Goal: Transaction & Acquisition: Obtain resource

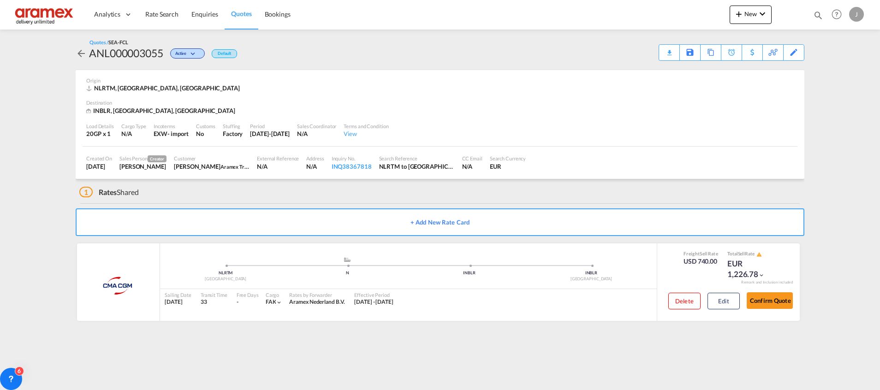
click at [238, 9] on span "Quotes" at bounding box center [241, 13] width 20 height 9
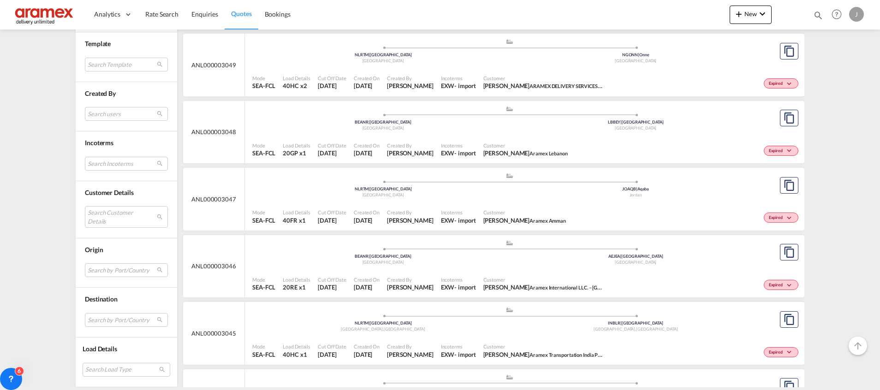
scroll to position [484, 0]
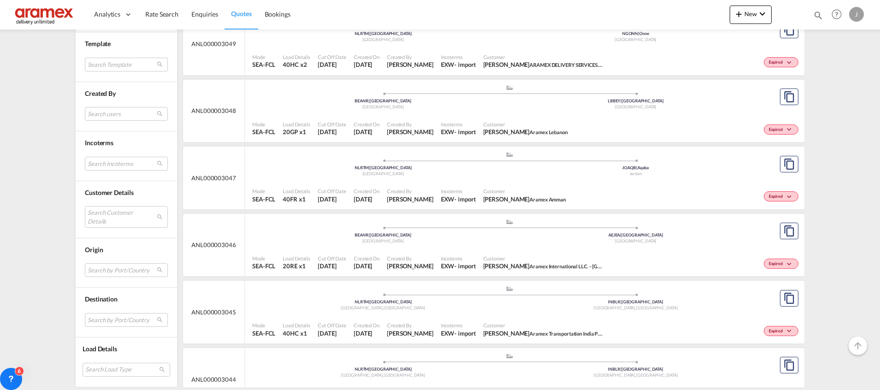
click at [700, 248] on div ".a{fill:#aaa8ad;} .a{fill:#aaa8ad;} BEANR | [GEOGRAPHIC_DATA] [GEOGRAPHIC_DATA]…" at bounding box center [509, 234] width 514 height 30
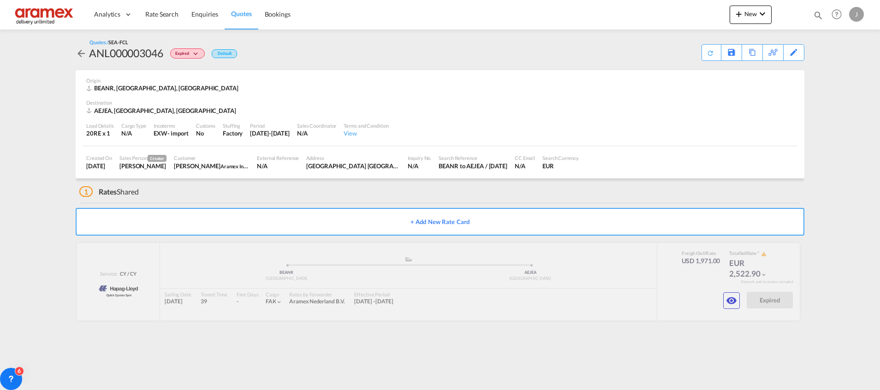
click at [242, 19] on link "Quotes" at bounding box center [241, 15] width 33 height 30
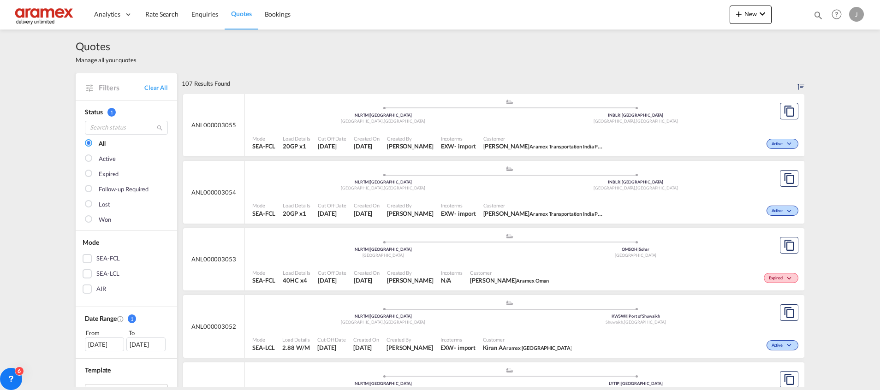
click at [84, 260] on div "SEA-FCL" at bounding box center [87, 258] width 9 height 9
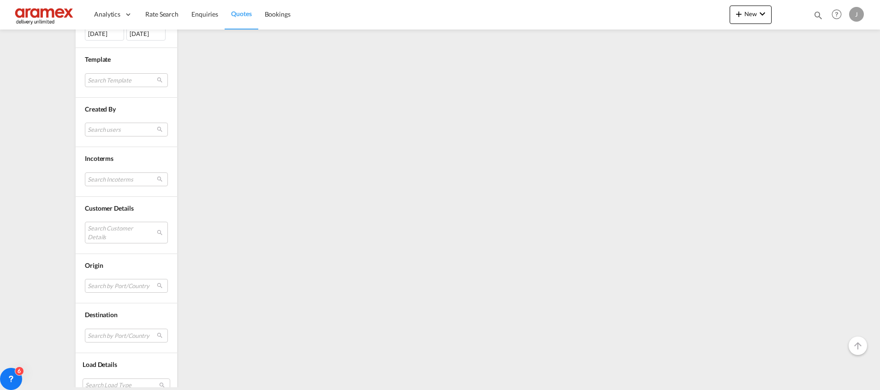
scroll to position [327, 0]
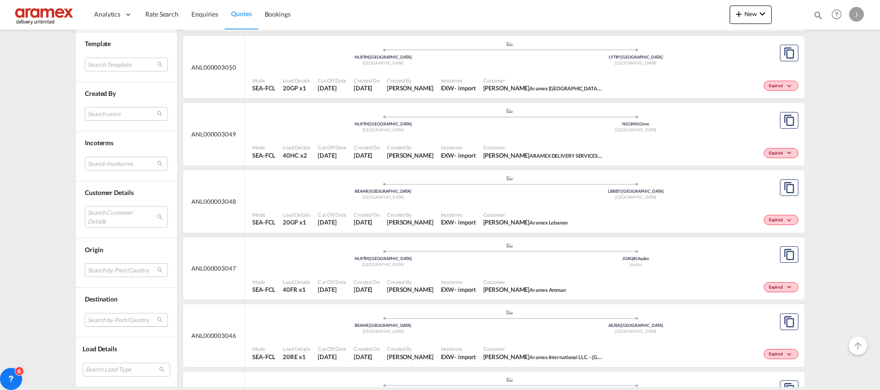
click at [102, 320] on md-select "Search by Port/Country JPNIC nichinan [GEOGRAPHIC_DATA] AEAMF mussafah [GEOGRAP…" at bounding box center [126, 320] width 83 height 14
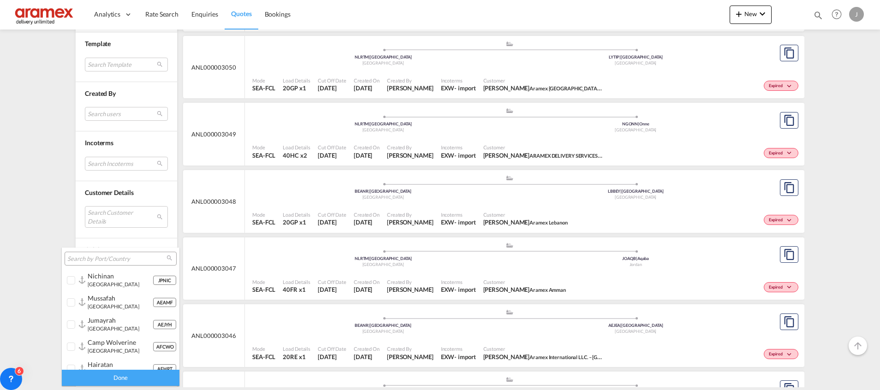
click at [102, 258] on input "search" at bounding box center [116, 259] width 99 height 8
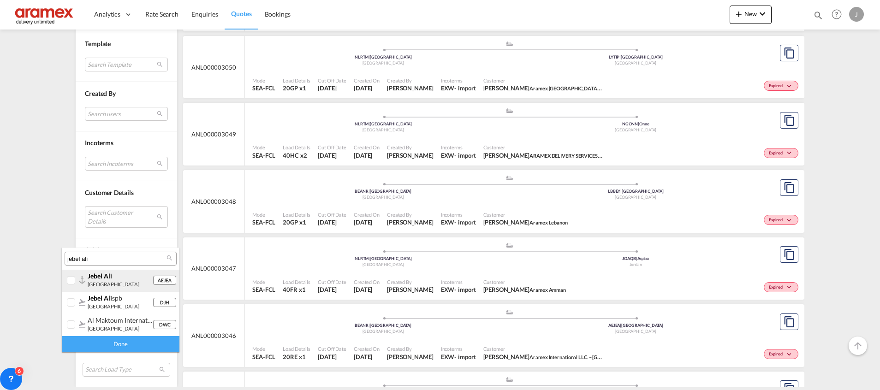
type input "jebel ali"
click at [73, 280] on div at bounding box center [71, 280] width 9 height 9
click at [108, 344] on div "Done" at bounding box center [121, 344] width 118 height 16
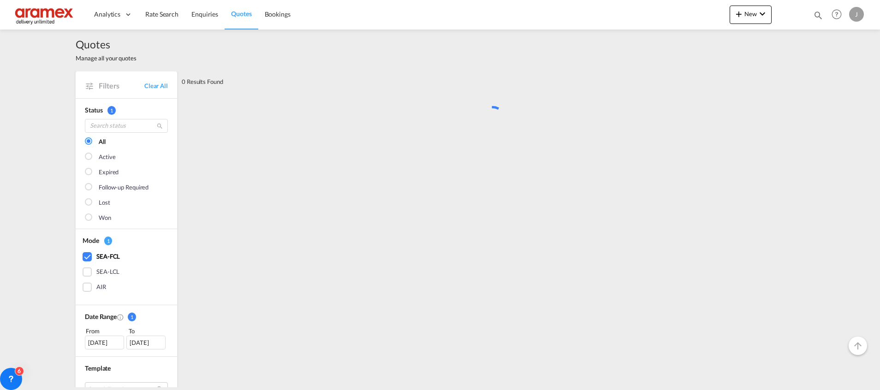
scroll to position [0, 0]
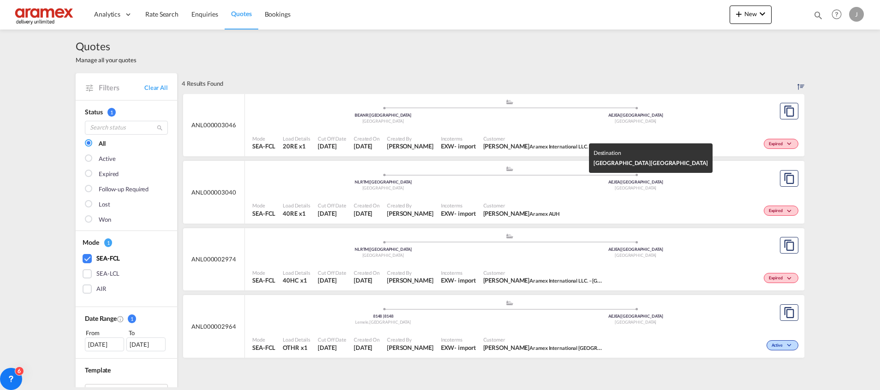
click at [721, 190] on div "[GEOGRAPHIC_DATA]" at bounding box center [636, 188] width 253 height 6
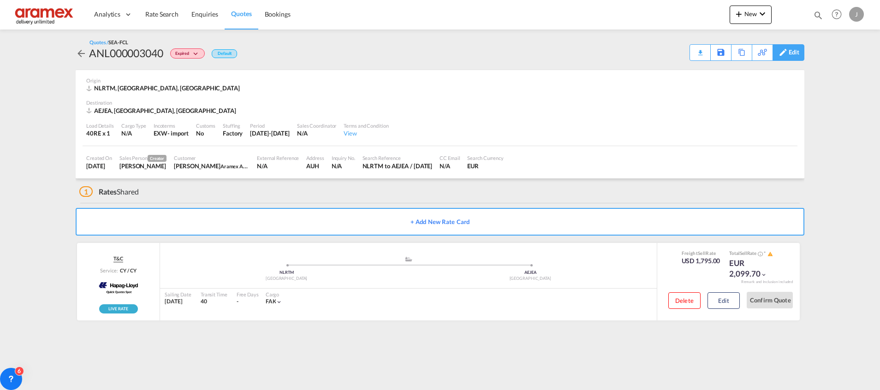
click at [796, 48] on div "Edit" at bounding box center [794, 53] width 11 height 16
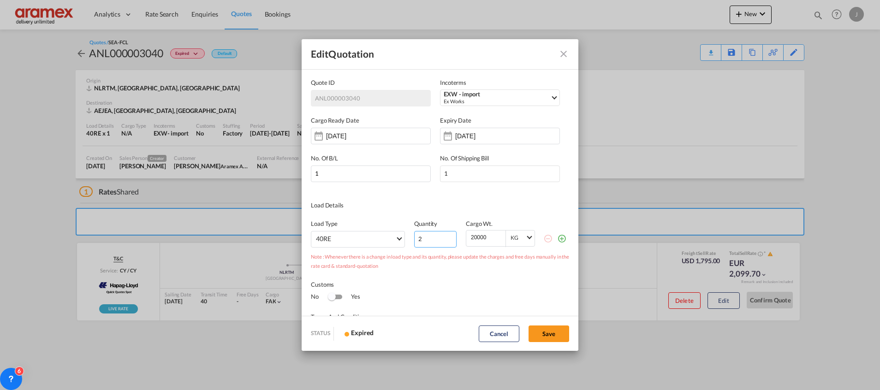
type input "2"
click at [443, 235] on input "2" at bounding box center [435, 239] width 42 height 17
click at [499, 131] on div "[DATE]" at bounding box center [500, 136] width 120 height 17
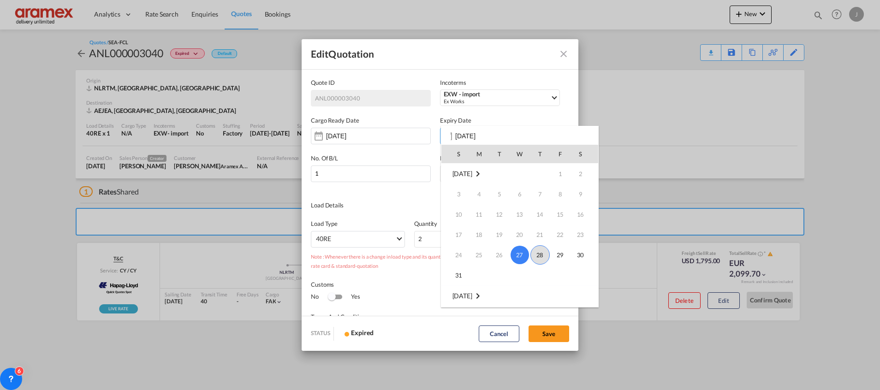
click at [542, 256] on span "28" at bounding box center [539, 254] width 19 height 19
type input "[DATE]"
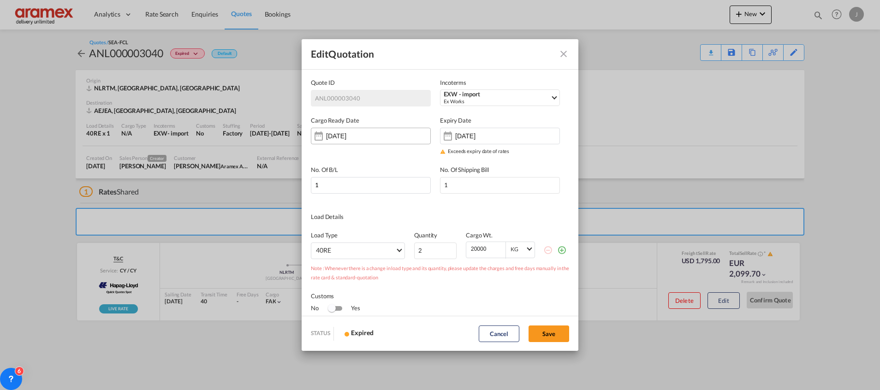
click at [373, 136] on input "[DATE]" at bounding box center [355, 135] width 58 height 7
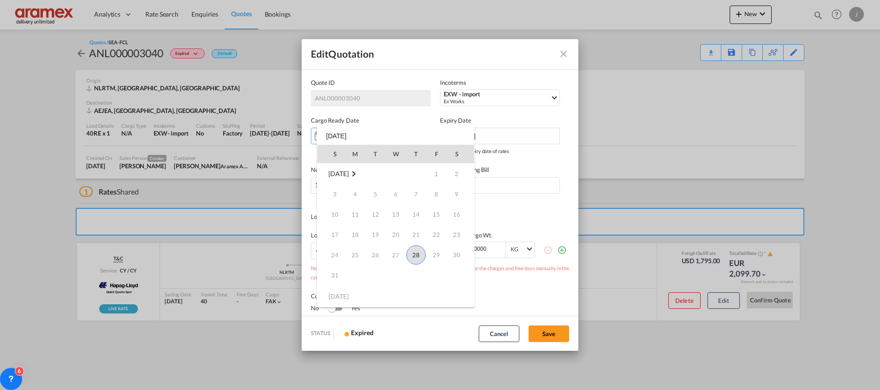
click at [421, 255] on span "28" at bounding box center [415, 254] width 19 height 19
type input "[DATE]"
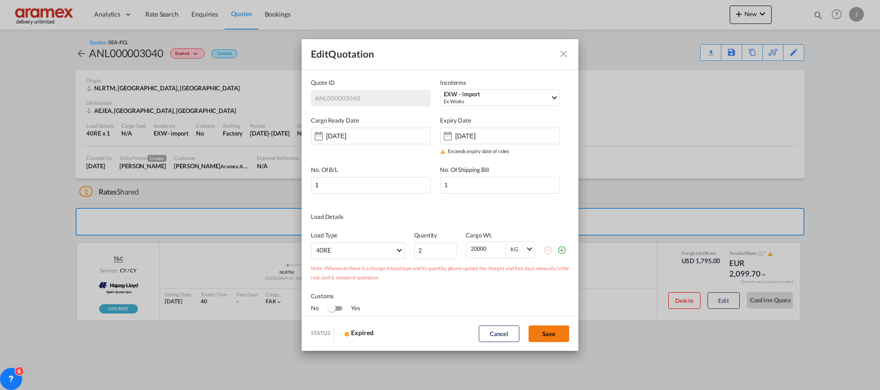
click at [550, 331] on button "Save" at bounding box center [549, 334] width 41 height 17
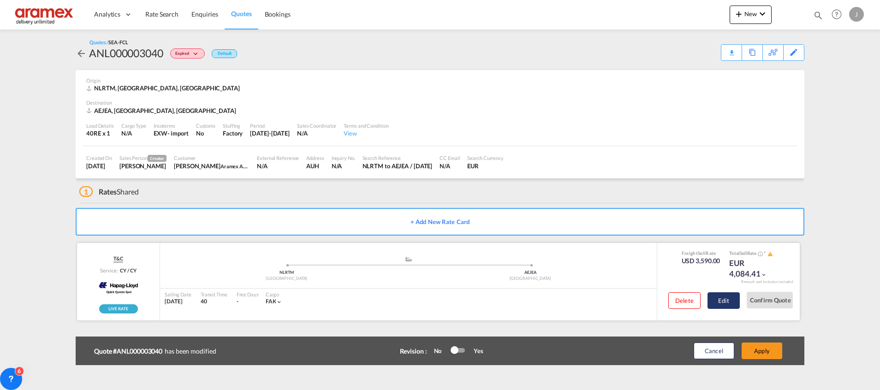
click at [729, 298] on button "Edit" at bounding box center [724, 300] width 32 height 17
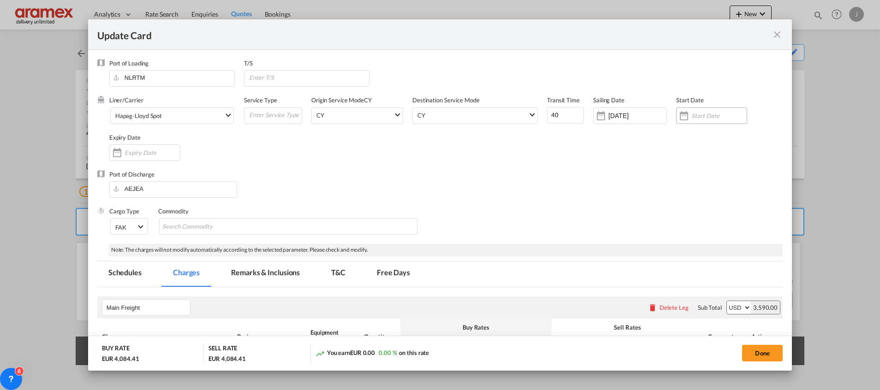
click at [691, 113] on input "Update Card Port ..." at bounding box center [718, 115] width 55 height 7
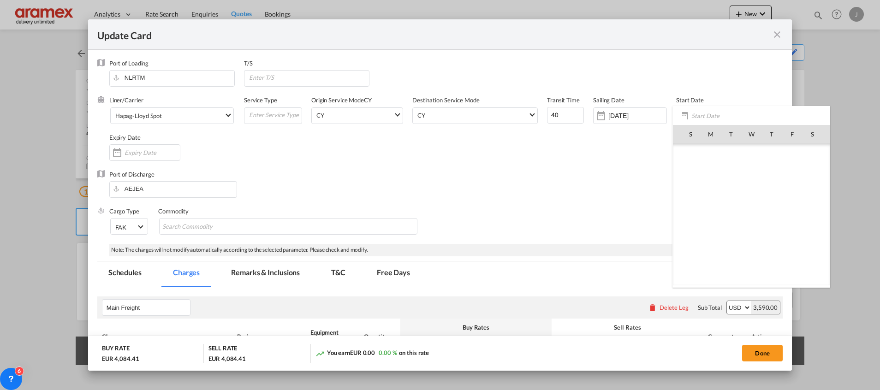
scroll to position [213541, 0]
drag, startPoint x: 775, startPoint y: 235, endPoint x: 768, endPoint y: 233, distance: 6.6
click at [775, 233] on span "28" at bounding box center [771, 235] width 19 height 19
type input "[DATE]"
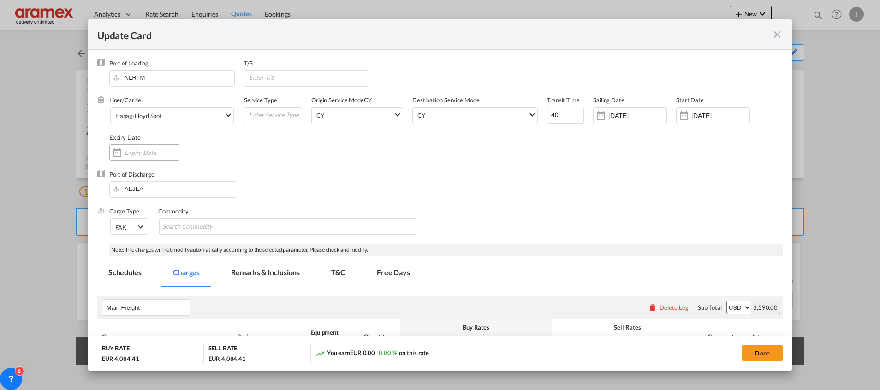
click at [140, 154] on input "Update Card Port ..." at bounding box center [152, 152] width 55 height 7
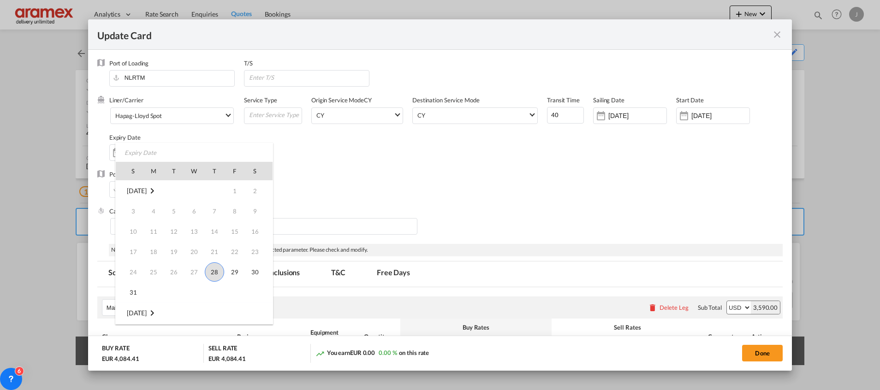
click at [217, 273] on span "28" at bounding box center [214, 271] width 19 height 19
type input "[DATE]"
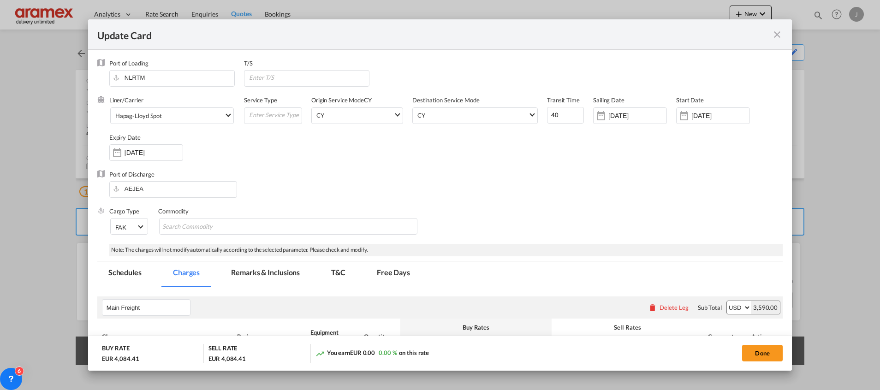
click at [613, 197] on div "Port of Discharge [GEOGRAPHIC_DATA]" at bounding box center [439, 188] width 685 height 37
click at [619, 115] on input "[DATE]" at bounding box center [637, 115] width 58 height 7
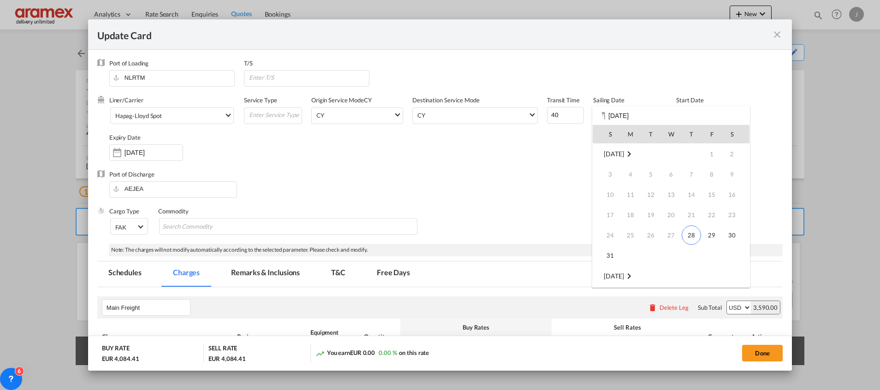
scroll to position [122, 0]
click at [710, 193] on span "12" at bounding box center [711, 194] width 18 height 18
type input "[DATE]"
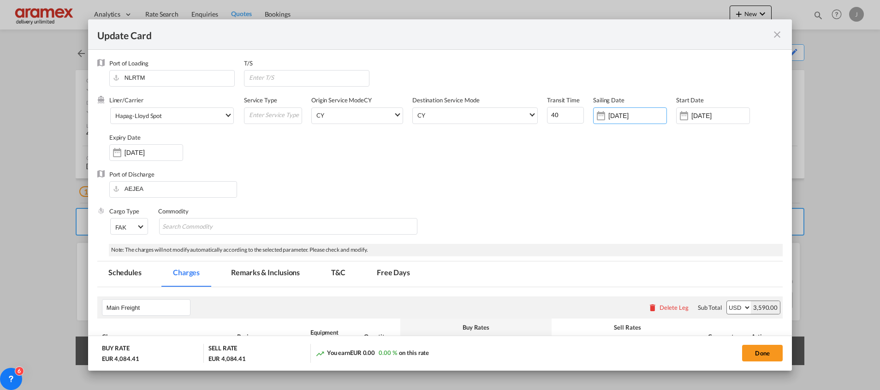
scroll to position [208, 0]
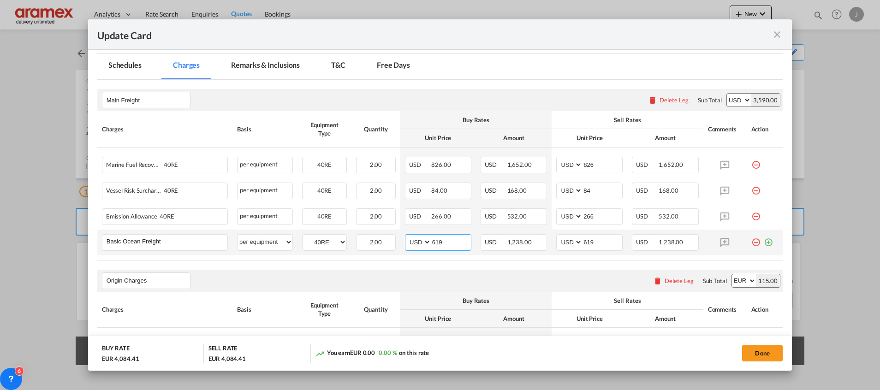
click at [436, 242] on input "619" at bounding box center [451, 242] width 40 height 14
paste input "55"
type input "655"
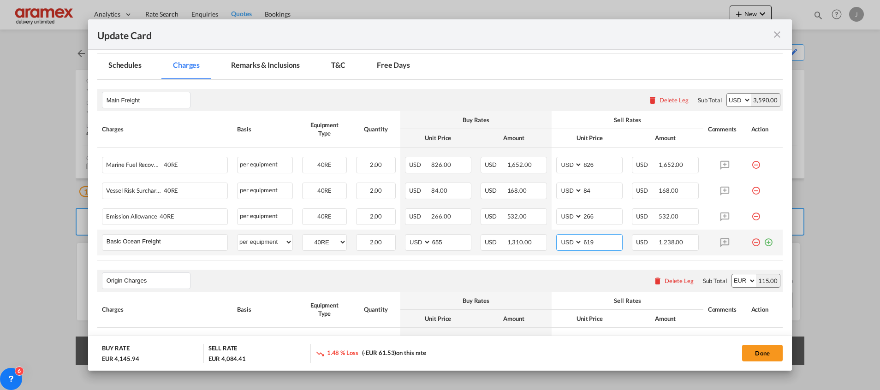
click at [589, 243] on input "619" at bounding box center [603, 242] width 40 height 14
paste input "55"
type input "655"
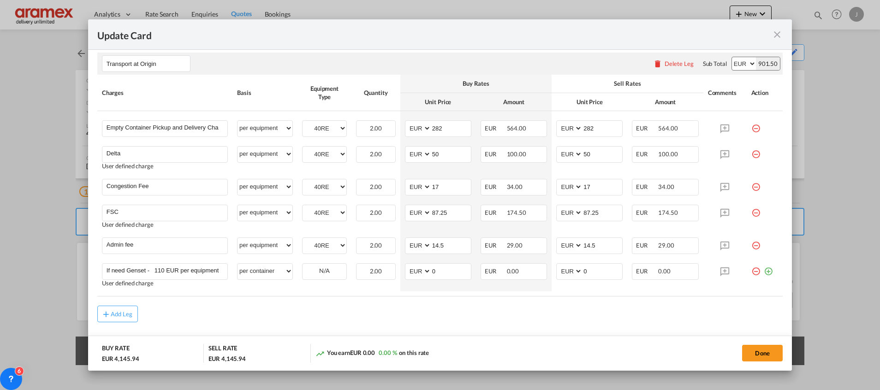
scroll to position [575, 0]
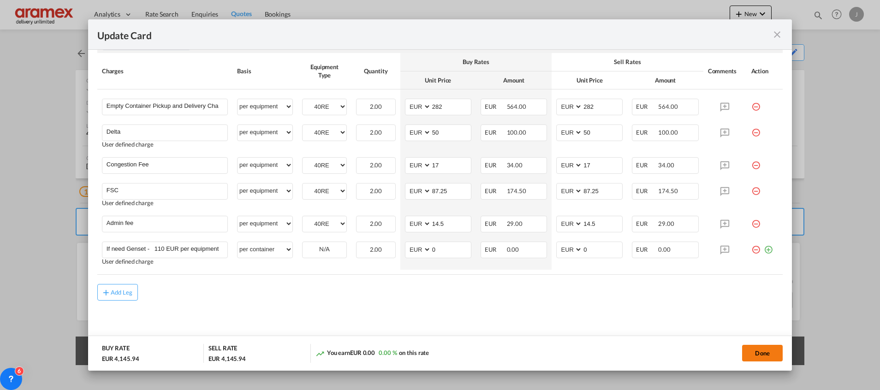
click at [766, 355] on button "Done" at bounding box center [762, 353] width 41 height 17
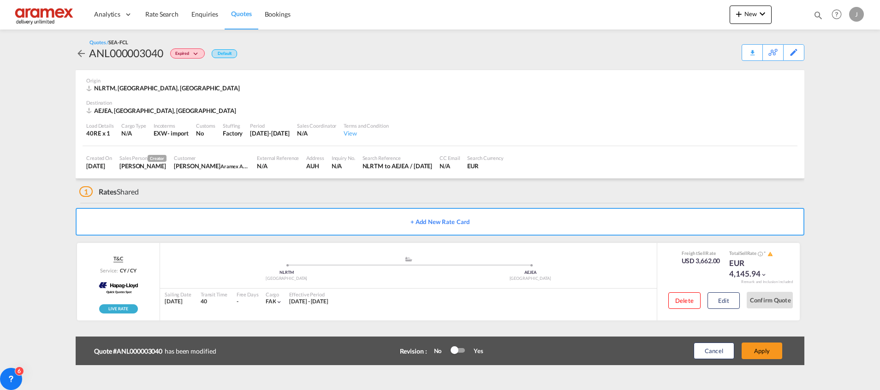
click at [766, 355] on button "Apply" at bounding box center [762, 351] width 41 height 17
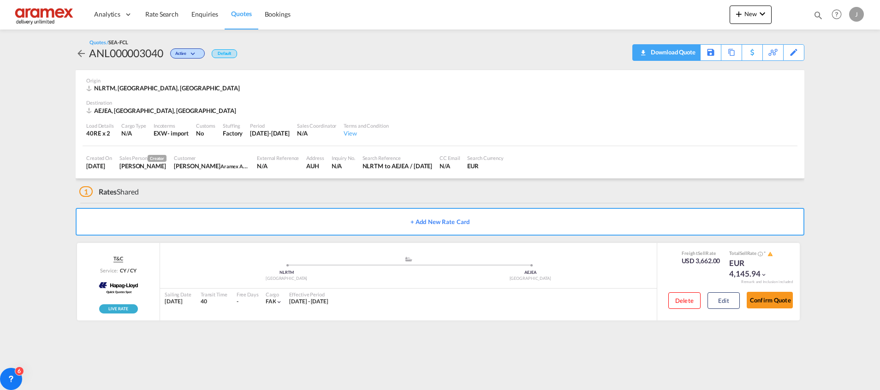
click at [681, 51] on div "Download Quote" at bounding box center [672, 52] width 47 height 15
click at [720, 297] on button "Edit" at bounding box center [724, 300] width 32 height 17
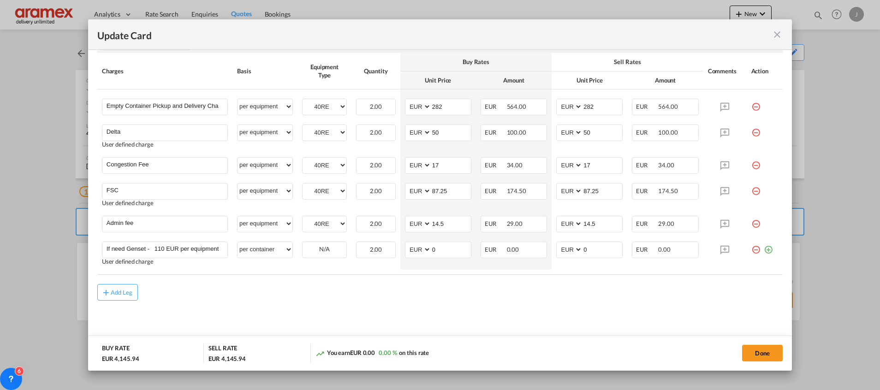
click at [776, 34] on md-icon "icon-close fg-AAA8AD m-0 pointer" at bounding box center [777, 34] width 11 height 11
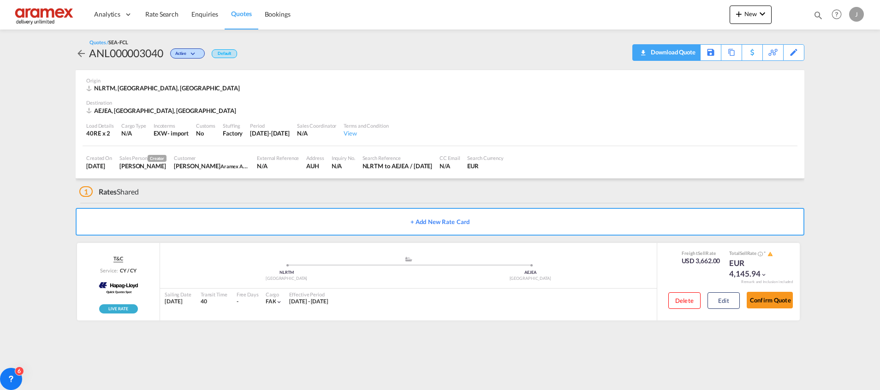
click at [684, 47] on div "Download Quote" at bounding box center [672, 52] width 47 height 15
